Goal: Task Accomplishment & Management: Manage account settings

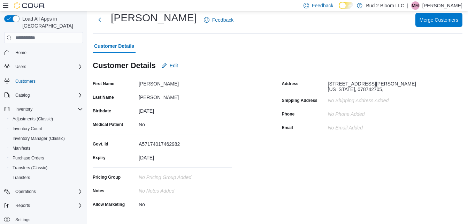
scroll to position [18, 0]
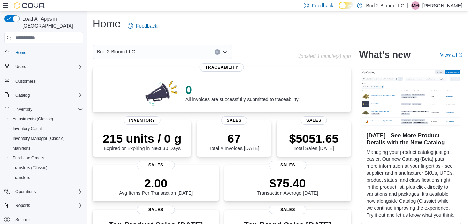
click at [29, 32] on input "search" at bounding box center [43, 37] width 79 height 11
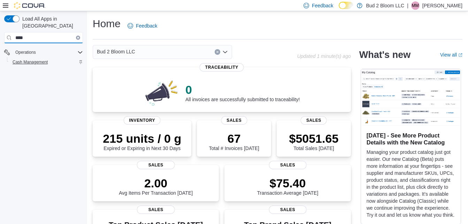
type input "****"
click at [33, 59] on span "Cash Management" at bounding box center [30, 62] width 35 height 6
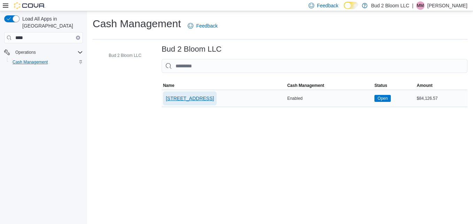
click at [189, 98] on span "123 Ledgewood Ave" at bounding box center [190, 98] width 48 height 7
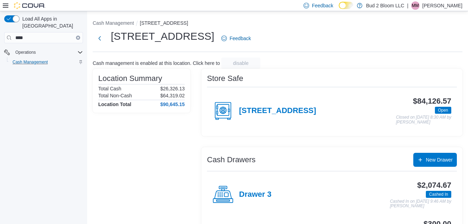
click at [262, 154] on div "Cash Drawers New Drawer" at bounding box center [332, 160] width 250 height 14
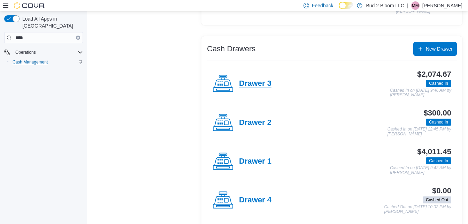
scroll to position [111, 0]
click at [257, 163] on h4 "Drawer 1" at bounding box center [255, 160] width 32 height 9
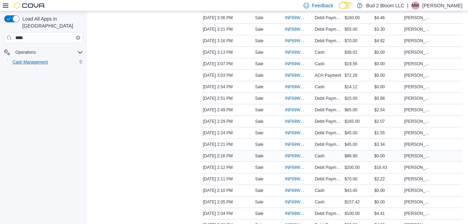
scroll to position [273, 0]
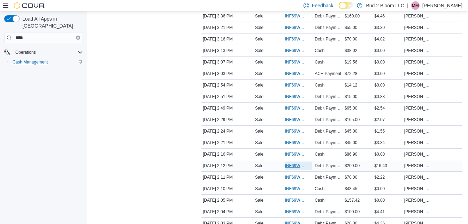
click at [292, 164] on span "INF69W-21793" at bounding box center [295, 166] width 20 height 6
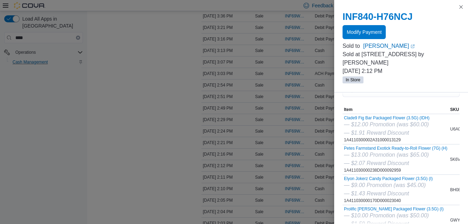
scroll to position [17, 0]
click at [364, 29] on span "Modify Payment" at bounding box center [364, 31] width 35 height 7
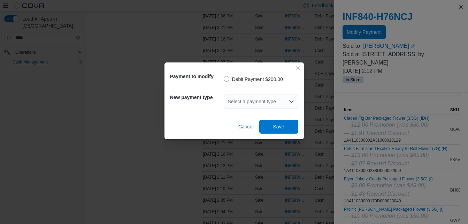
click at [291, 100] on icon "Open list of options" at bounding box center [291, 102] width 6 height 6
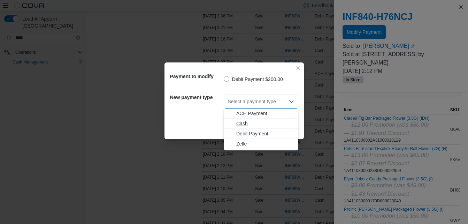
click at [246, 123] on span "Cash" at bounding box center [265, 123] width 58 height 7
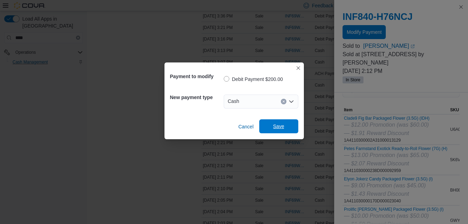
click at [281, 127] on span "Save" at bounding box center [278, 126] width 11 height 7
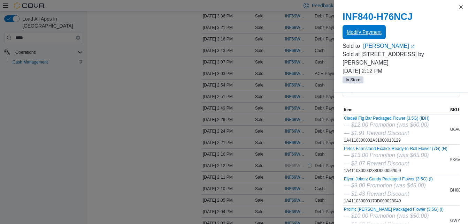
scroll to position [0, 0]
click at [461, 5] on button "Close this dialog" at bounding box center [461, 6] width 8 height 8
